Goal: Task Accomplishment & Management: Use online tool/utility

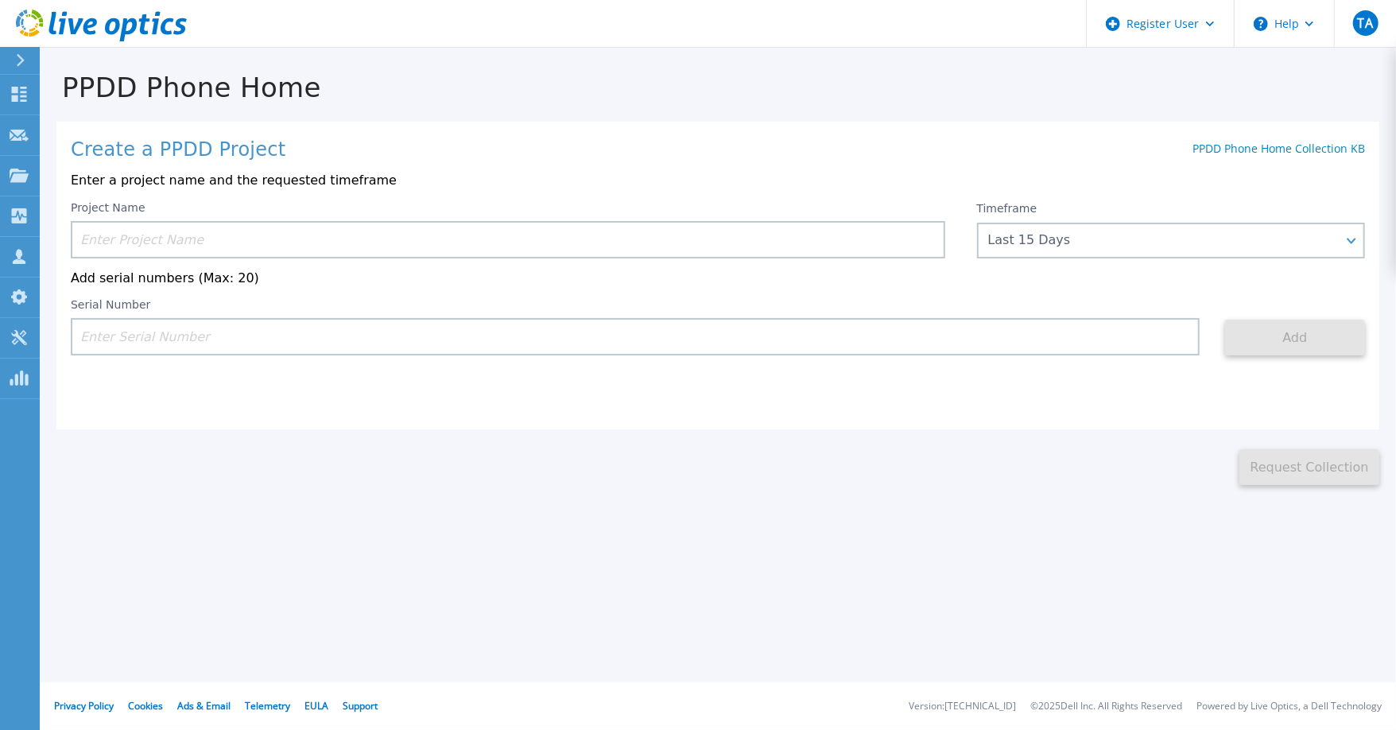
click at [123, 243] on input at bounding box center [508, 239] width 874 height 37
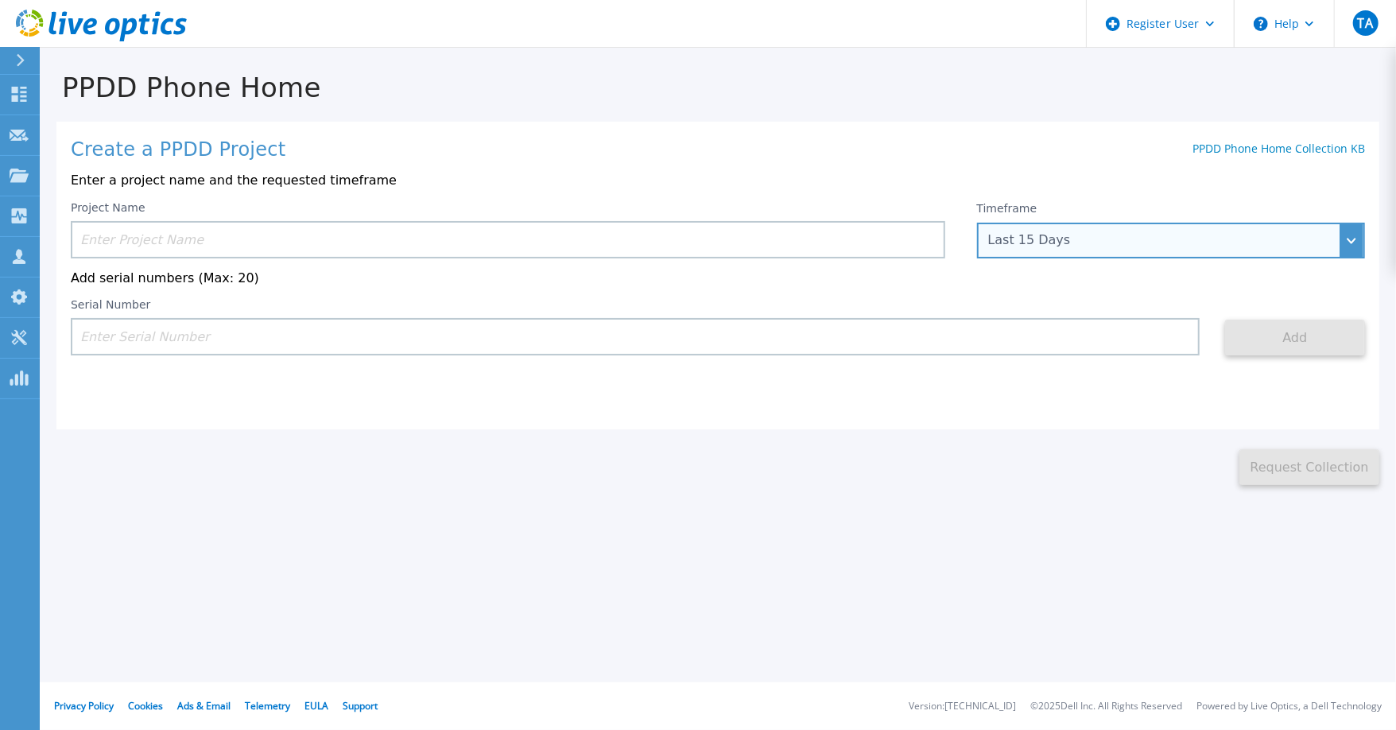
click at [1121, 251] on div "Last 15 Days" at bounding box center [1171, 241] width 388 height 36
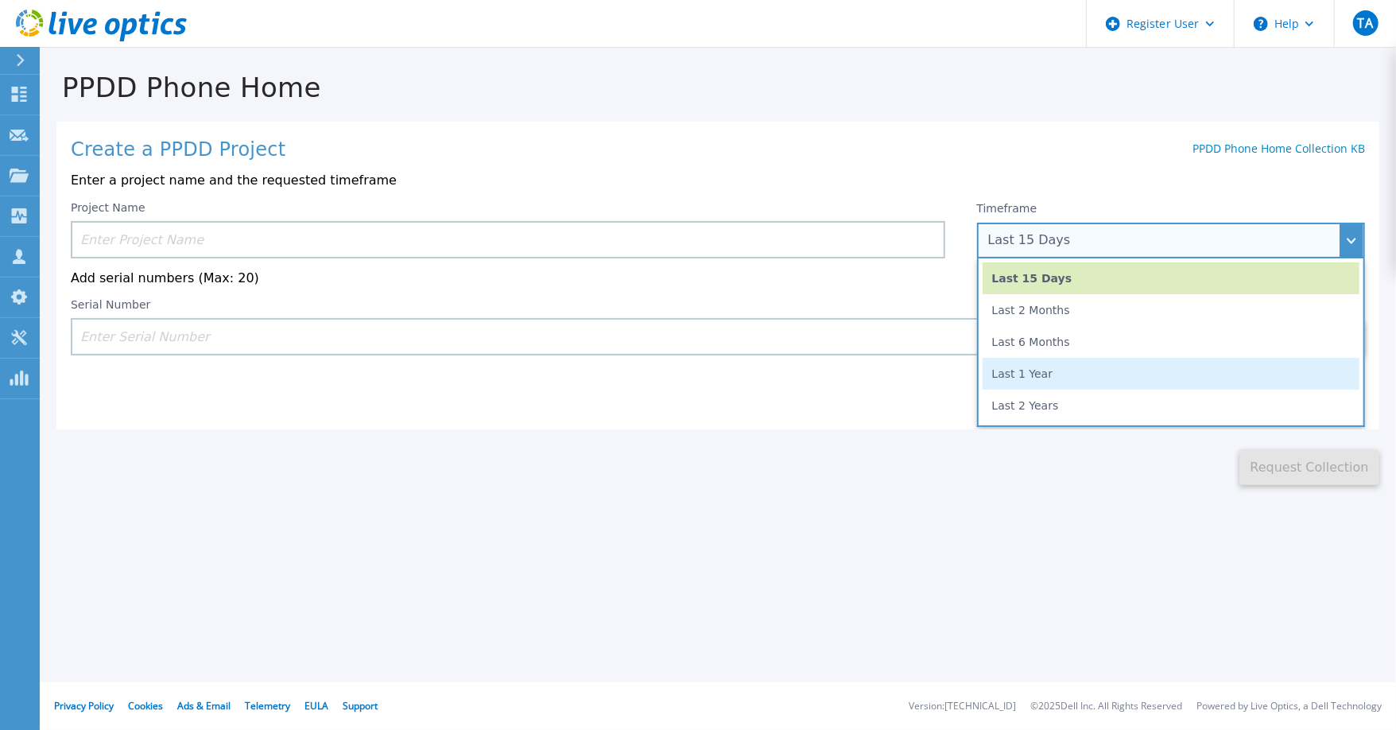
click at [1035, 371] on li "Last 1 Year" at bounding box center [1170, 374] width 377 height 32
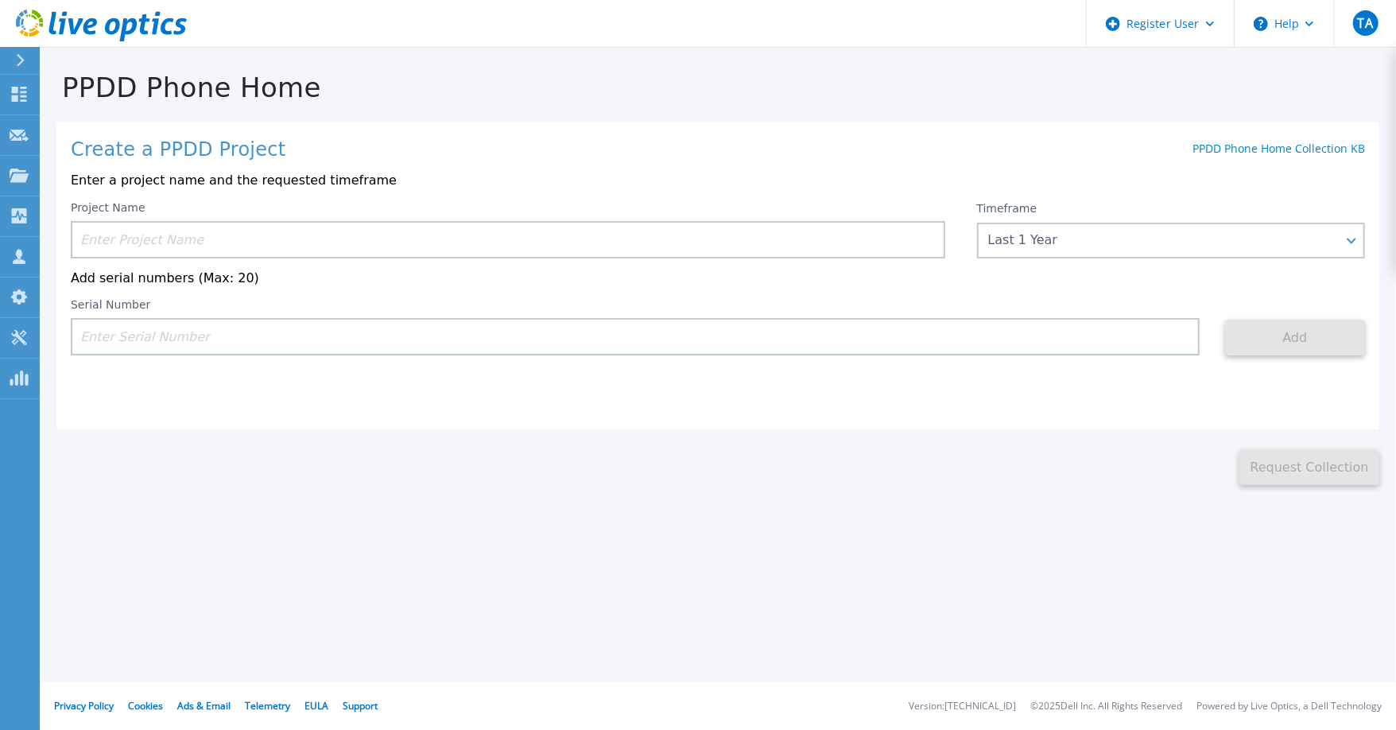
click at [115, 250] on input at bounding box center [508, 239] width 874 height 37
click at [105, 240] on input at bounding box center [508, 239] width 874 height 37
type input "d"
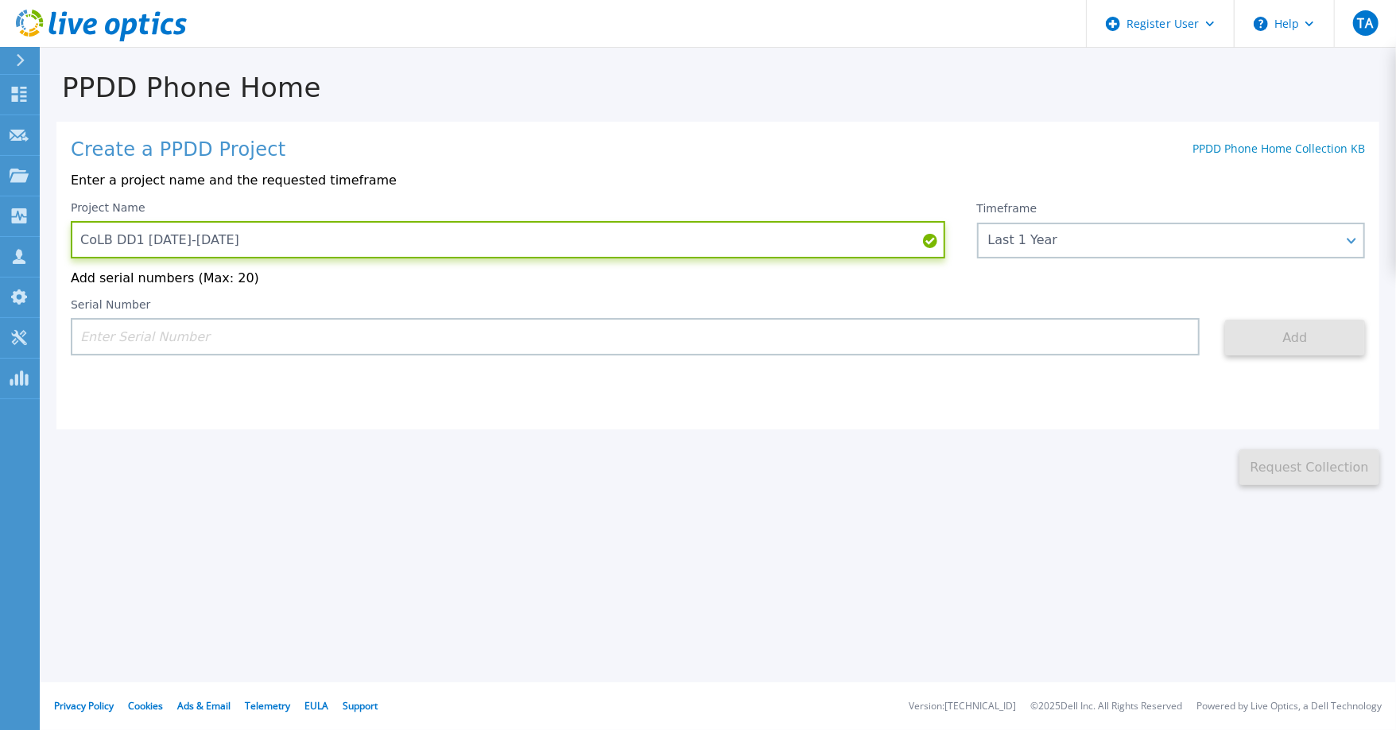
type input "CoLB DD1 2024-2025"
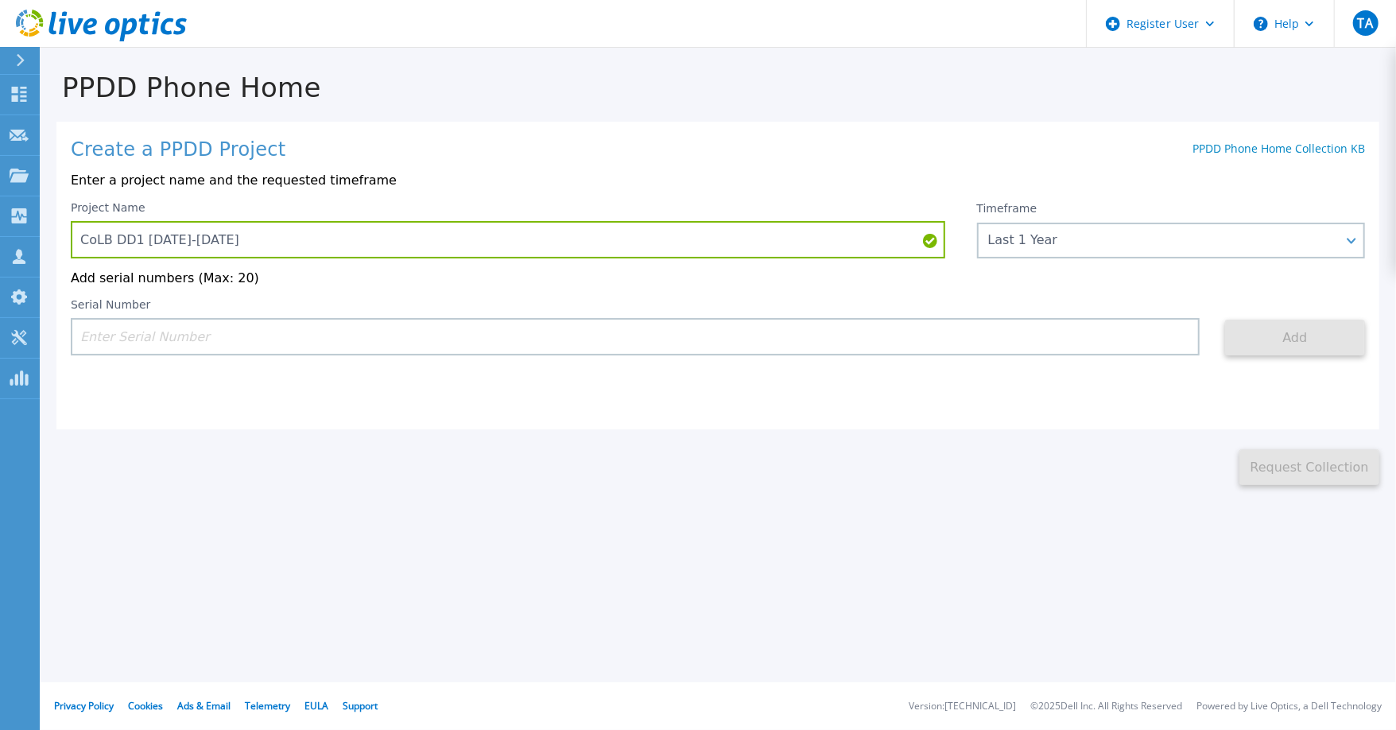
click at [157, 342] on input at bounding box center [635, 336] width 1129 height 37
paste input "APM00221603642"
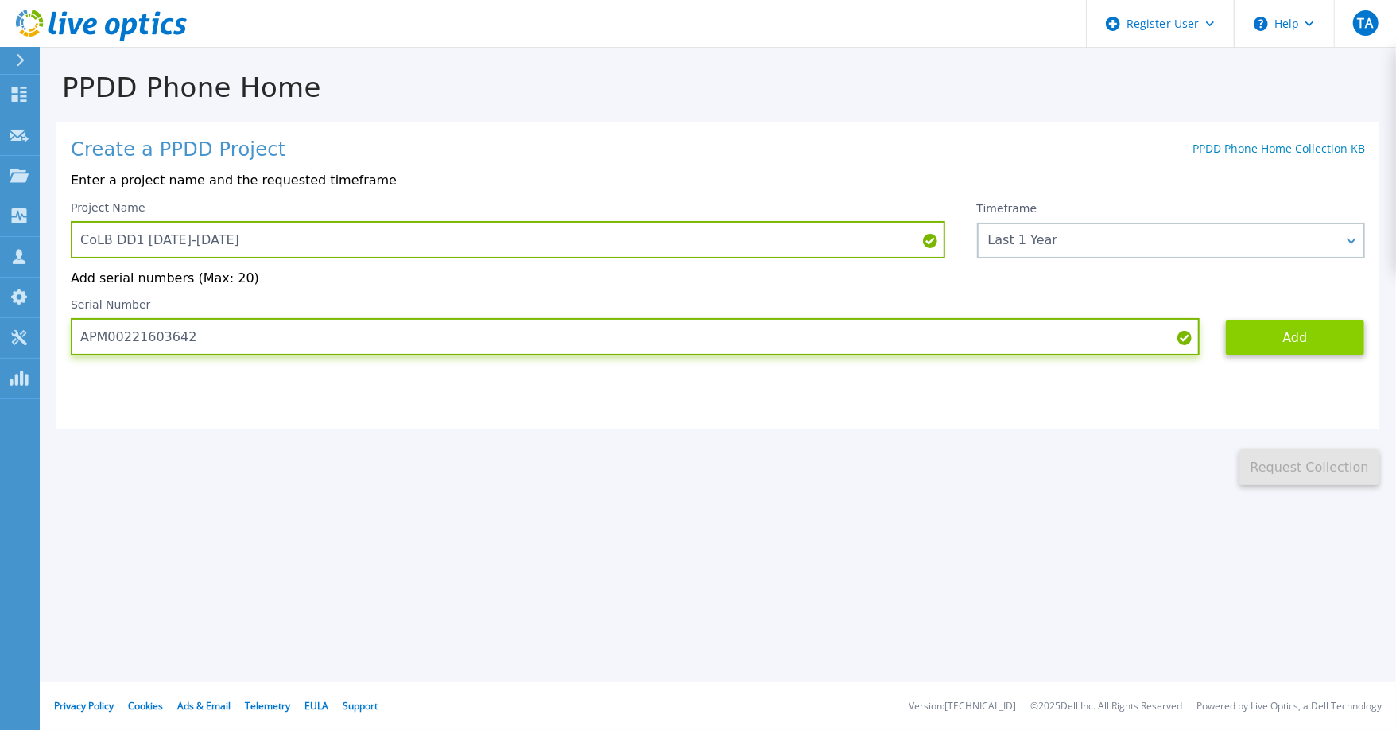
type input "APM00221603642"
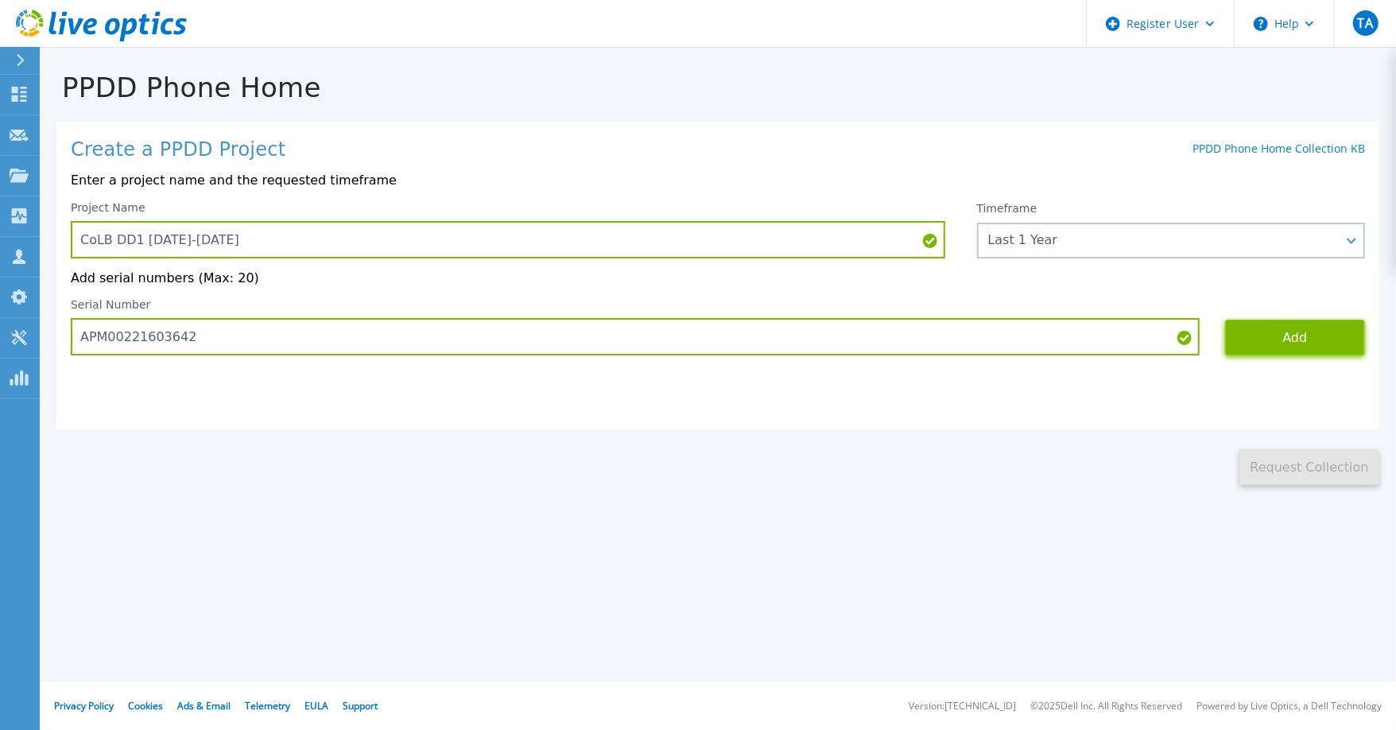
click at [1289, 347] on button "Add" at bounding box center [1295, 337] width 140 height 36
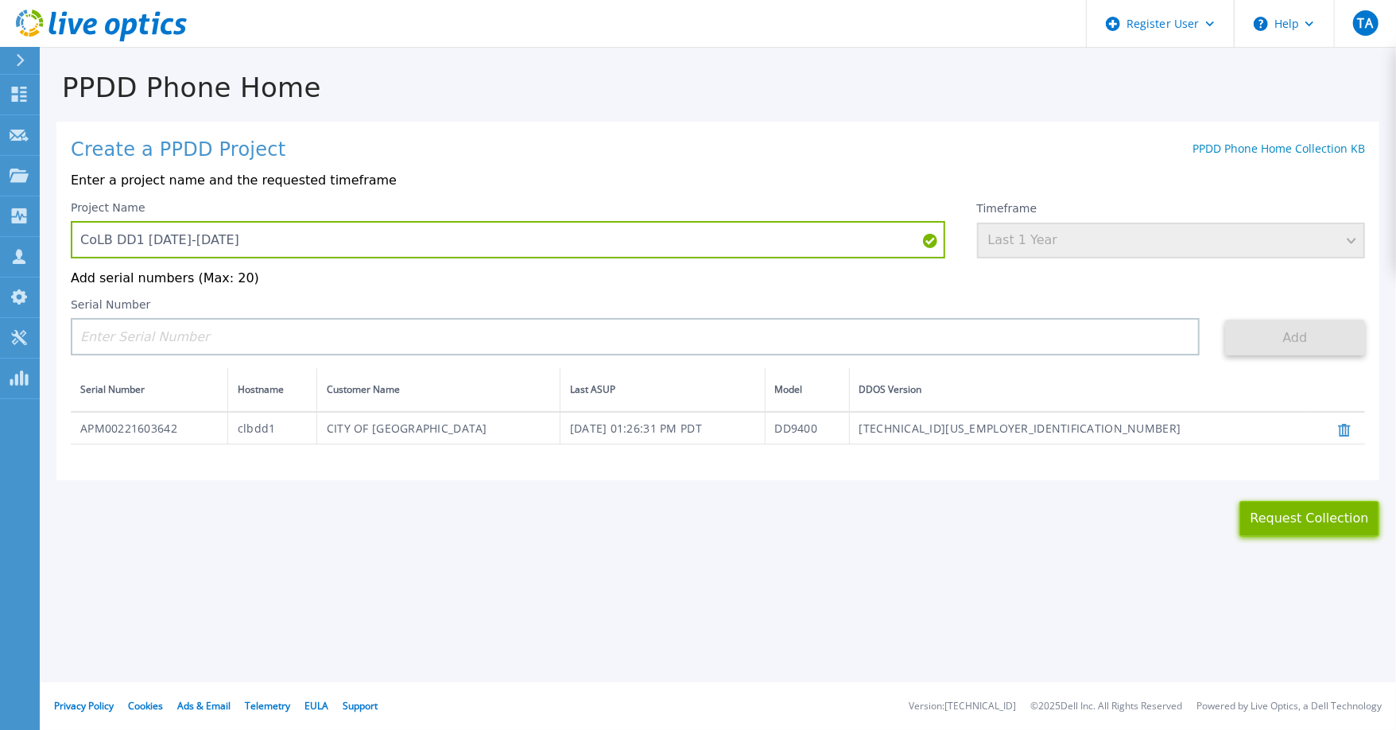
click at [1284, 521] on button "Request Collection" at bounding box center [1309, 519] width 140 height 36
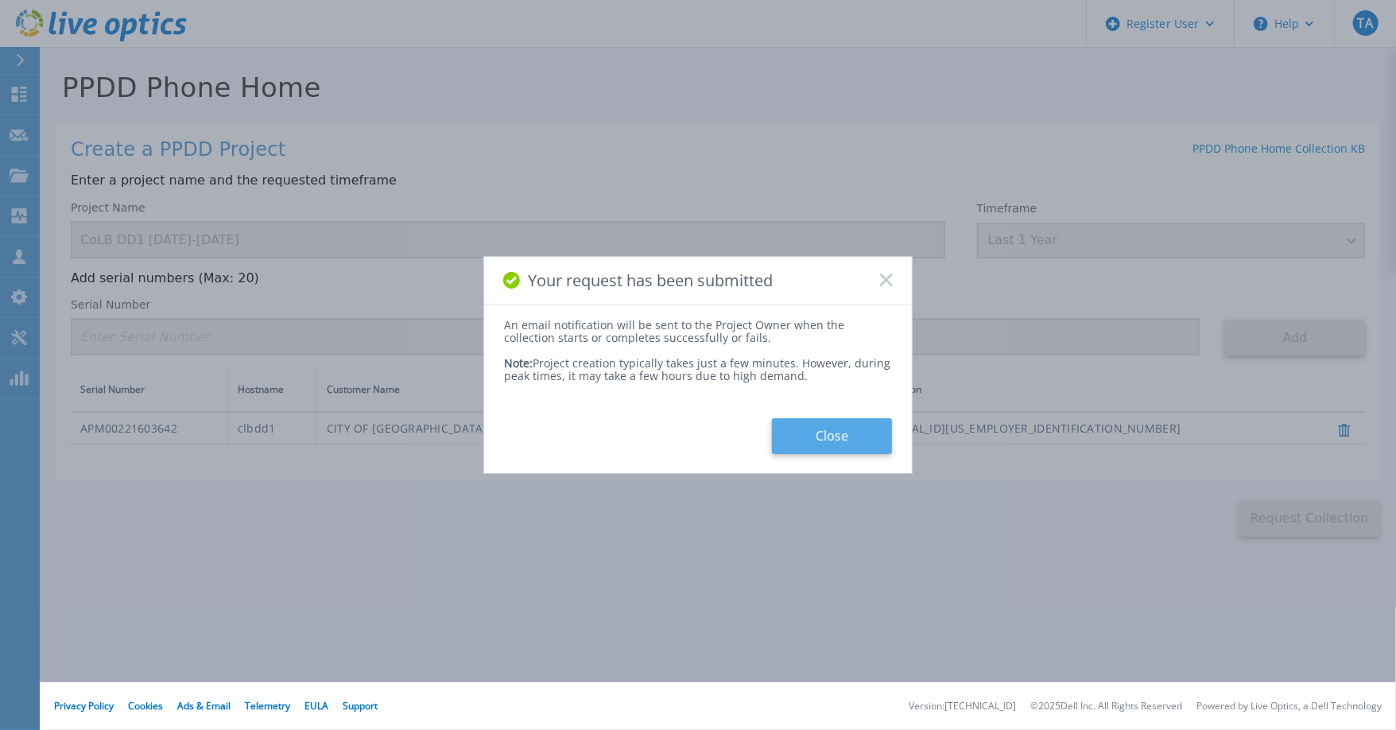
click at [811, 432] on button "Close" at bounding box center [832, 436] width 120 height 36
